Goal: Information Seeking & Learning: Check status

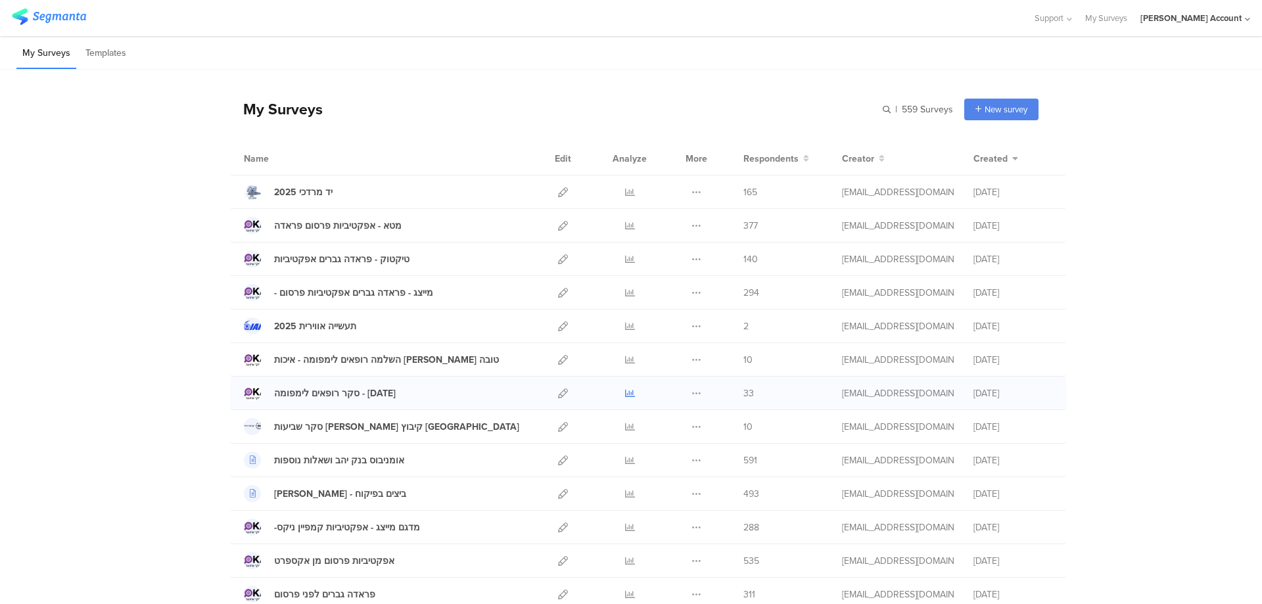
click at [626, 392] on icon at bounding box center [630, 393] width 10 height 10
click at [625, 394] on icon at bounding box center [630, 393] width 10 height 10
drag, startPoint x: 623, startPoint y: 394, endPoint x: 743, endPoint y: 32, distance: 381.6
click at [743, 32] on div "Support Help Center Live Chat My Surveys Miri Dikman Account ACCOUNTS Artimedia…" at bounding box center [631, 18] width 1238 height 36
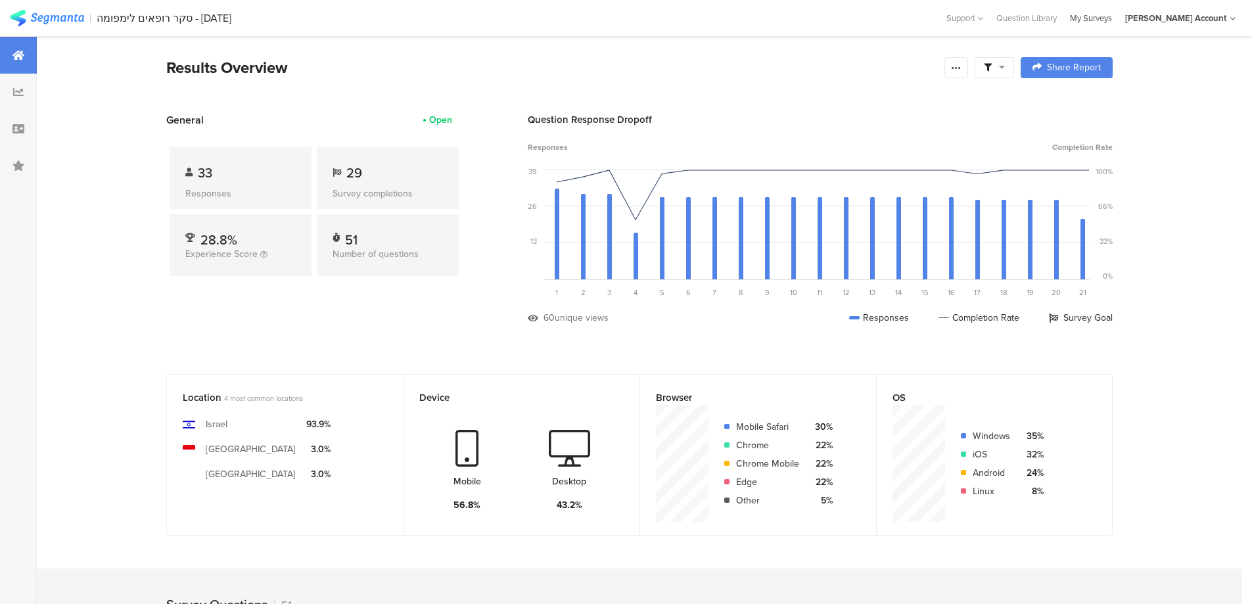
click at [1101, 19] on div "My Surveys" at bounding box center [1090, 18] width 55 height 12
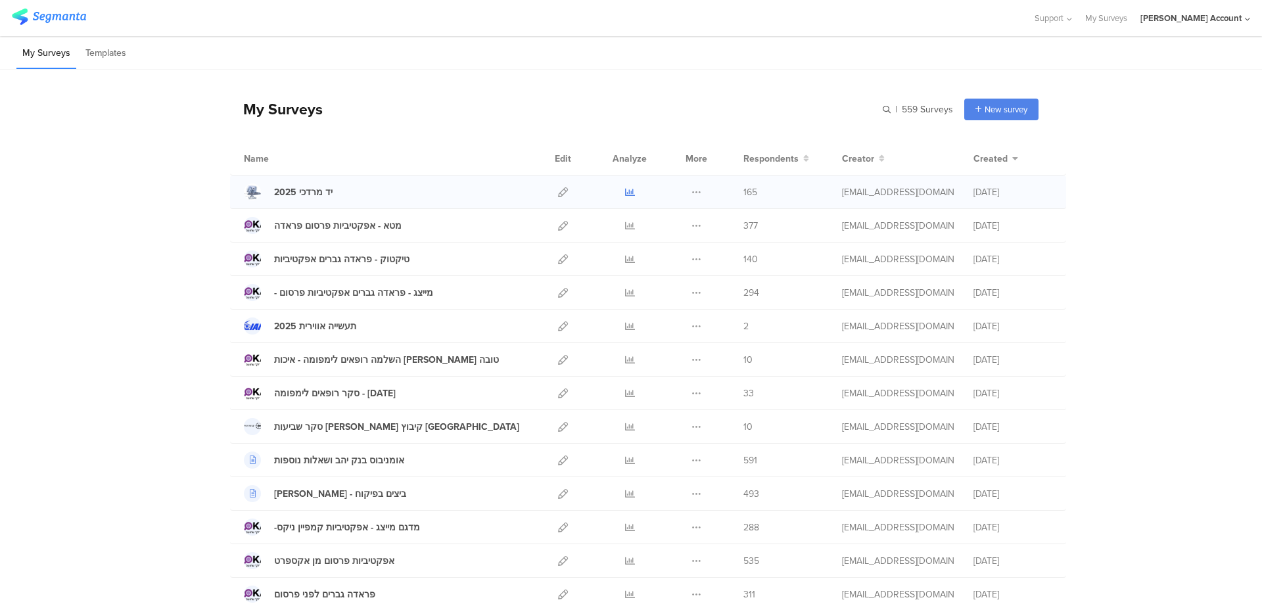
click at [625, 187] on icon at bounding box center [630, 192] width 10 height 10
